Goal: Task Accomplishment & Management: Complete application form

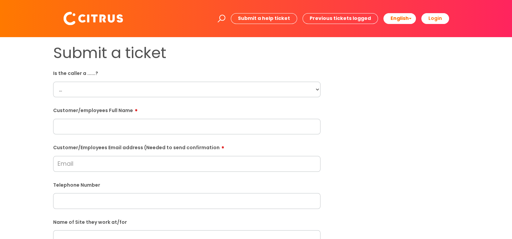
click at [80, 87] on select "... Citrus Customer Citrus Employee [DEMOGRAPHIC_DATA] Supplier" at bounding box center [186, 90] width 267 height 16
select select "Citrus Customer"
click at [53, 82] on select "... Citrus Customer Citrus Employee [DEMOGRAPHIC_DATA] Supplier" at bounding box center [186, 90] width 267 height 16
click at [75, 125] on input "text" at bounding box center [186, 127] width 267 height 16
click at [85, 128] on input "text" at bounding box center [186, 127] width 267 height 16
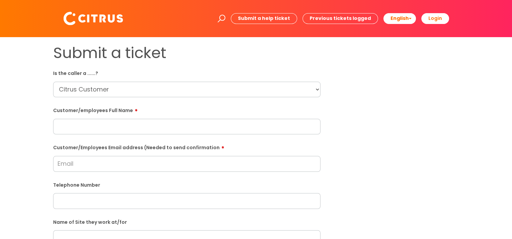
paste input "[PERSON_NAME]"
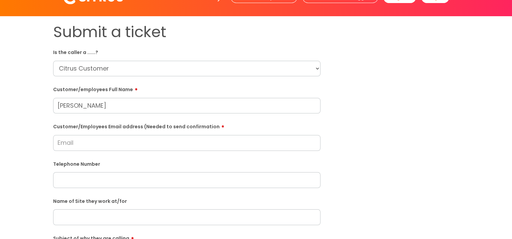
scroll to position [34, 0]
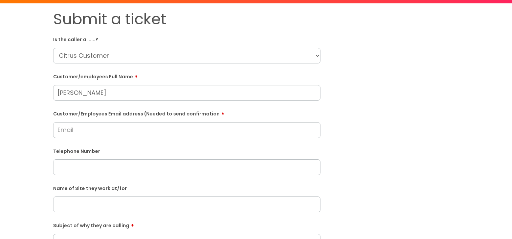
type input "[PERSON_NAME]"
click at [79, 131] on input "Customer/Employees Email address (Needed to send confirmation" at bounding box center [186, 130] width 267 height 16
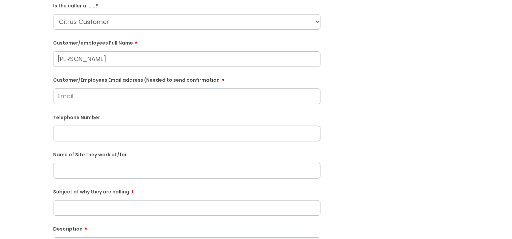
click at [79, 131] on input "text" at bounding box center [186, 134] width 267 height 16
drag, startPoint x: 70, startPoint y: 133, endPoint x: 60, endPoint y: 133, distance: 10.8
click at [70, 133] on input "text" at bounding box center [186, 134] width 267 height 16
paste input "07479787177"
type input "07479787177"
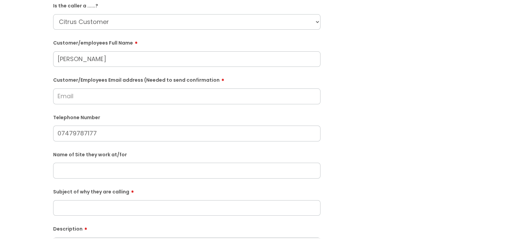
click at [33, 133] on div "Submit a ticket Is the caller a ......? ... Citrus Customer Citrus Employee [DE…" at bounding box center [256, 170] width 498 height 389
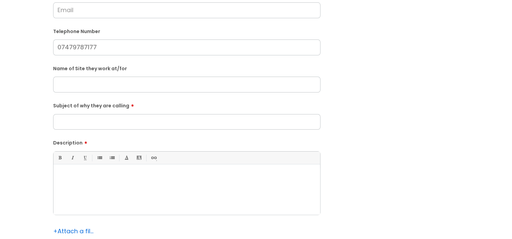
scroll to position [169, 0]
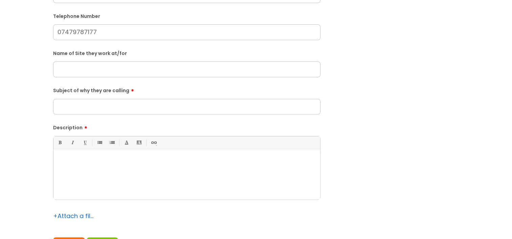
click at [126, 106] on input "Subject of why they are calling" at bounding box center [186, 107] width 267 height 16
type input "Missed call"
click at [119, 176] on div at bounding box center [186, 176] width 266 height 47
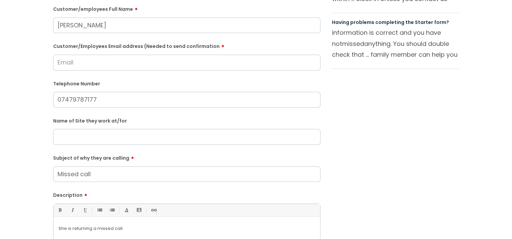
scroll to position [68, 0]
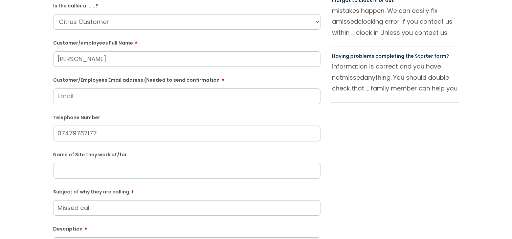
drag, startPoint x: 65, startPoint y: 100, endPoint x: 44, endPoint y: 101, distance: 21.0
click at [65, 100] on input "Customer/Employees Email address (Needed to send confirmation" at bounding box center [186, 97] width 267 height 16
type input "Unsure"
click at [41, 101] on div "Submit a ticket Is the caller a ......? ... Citrus Customer Citrus Employee [DE…" at bounding box center [256, 170] width 498 height 389
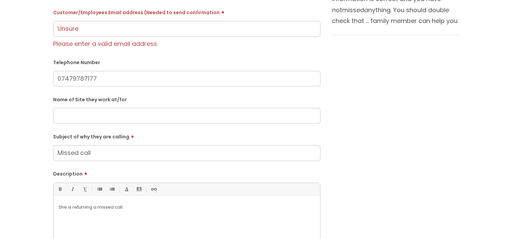
scroll to position [203, 0]
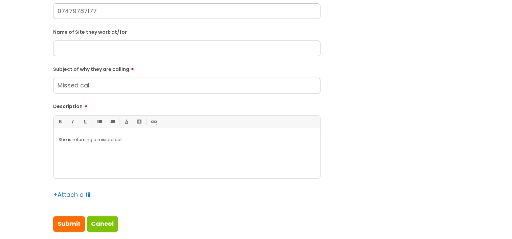
click at [107, 145] on div "She is returning a missed call." at bounding box center [186, 155] width 266 height 47
click at [157, 139] on p "She is returning a missed call." at bounding box center [186, 140] width 256 height 6
click at [141, 150] on div "She is returning a missed call." at bounding box center [186, 155] width 266 height 47
click at [64, 226] on input "Submit" at bounding box center [69, 224] width 32 height 16
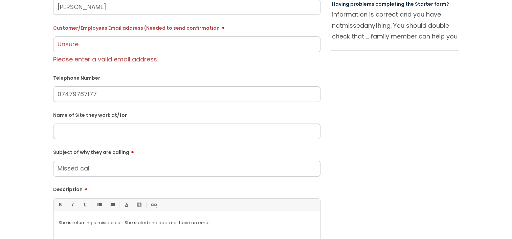
scroll to position [135, 0]
